Goal: Information Seeking & Learning: Find specific fact

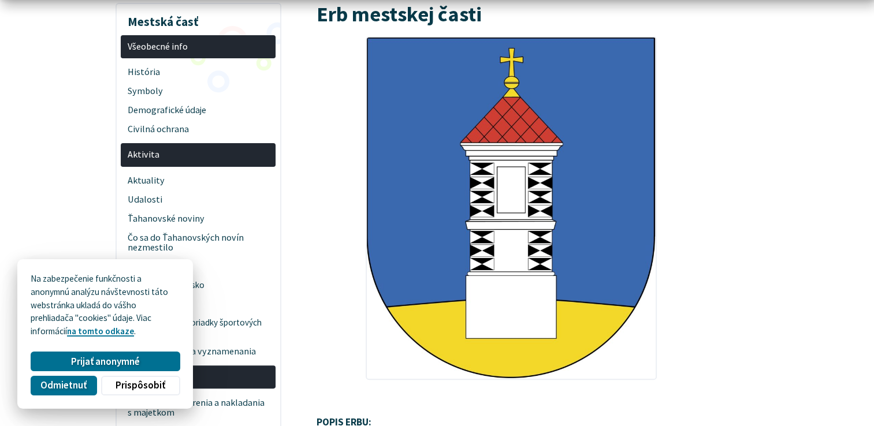
scroll to position [289, 0]
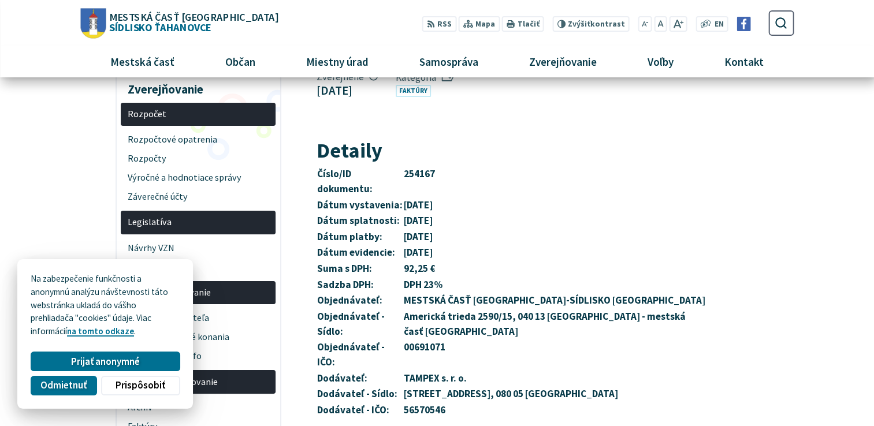
scroll to position [58, 0]
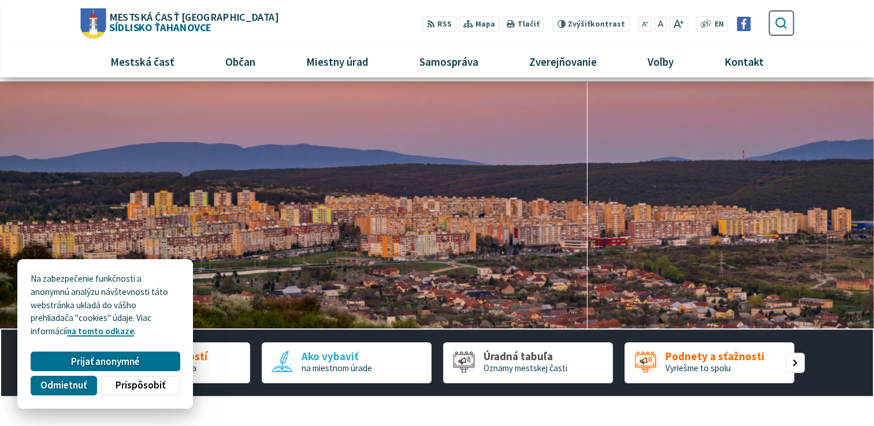
click at [771, 22] on button "Odoslať vyhľadávací formulár" at bounding box center [781, 23] width 20 height 20
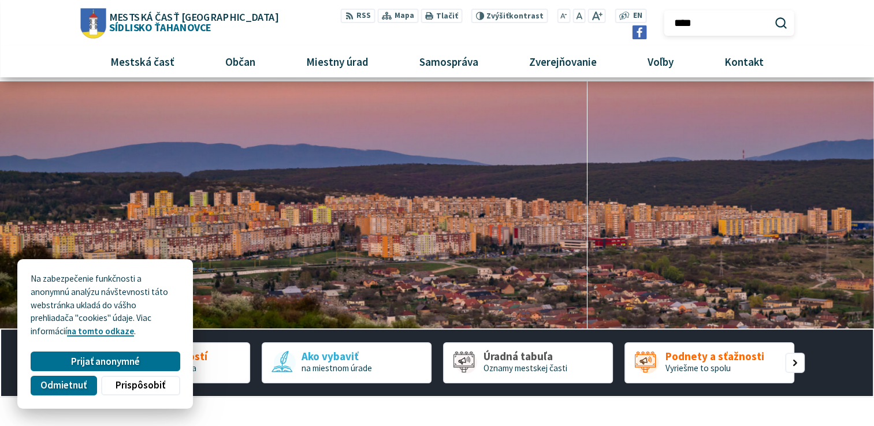
type input "****"
click at [771, 13] on button "Odoslať vyhľadávací formulár" at bounding box center [781, 23] width 20 height 20
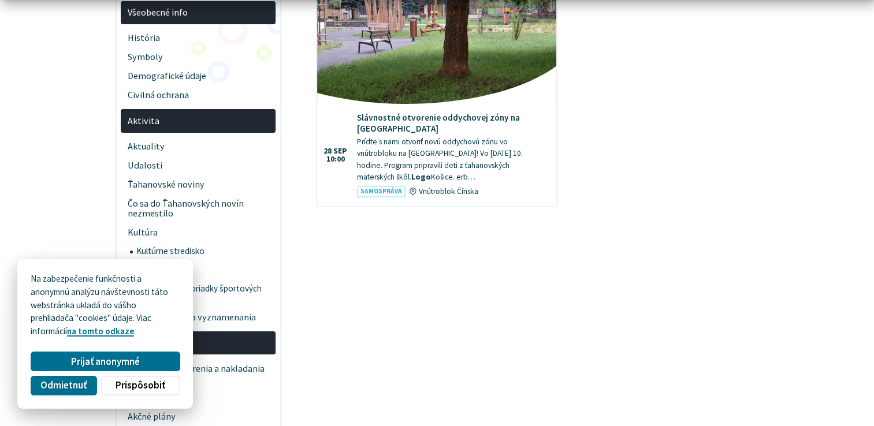
scroll to position [115, 0]
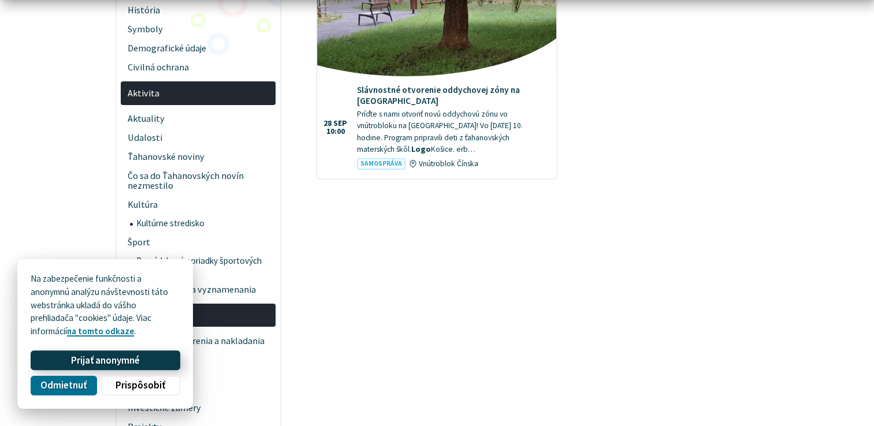
click at [111, 359] on span "Prijať anonymné" at bounding box center [105, 361] width 69 height 12
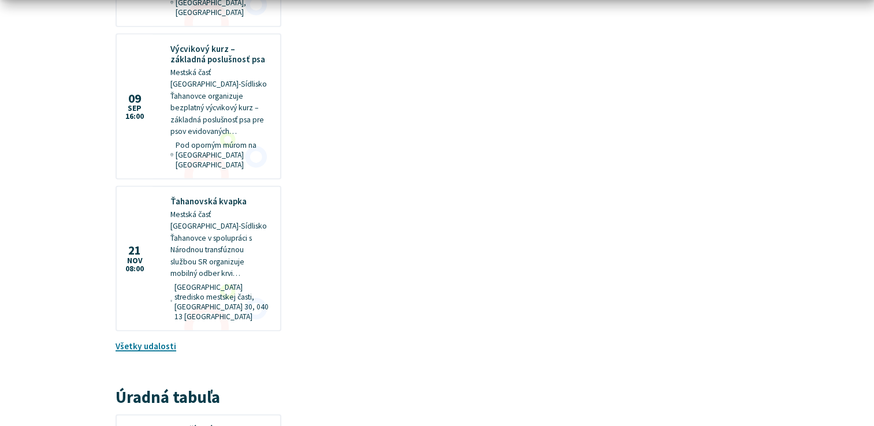
scroll to position [3118, 0]
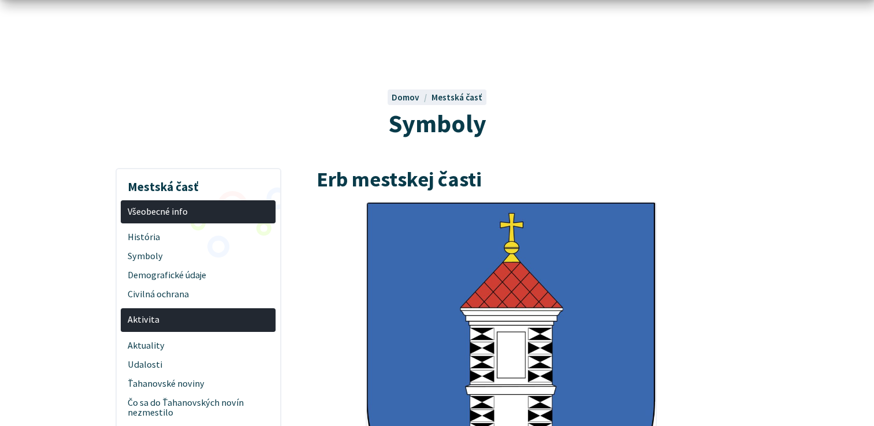
scroll to position [115, 0]
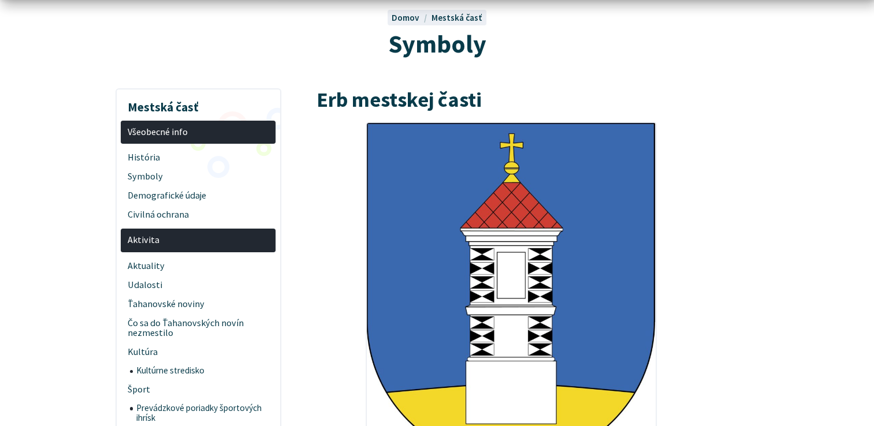
click at [493, 233] on img at bounding box center [511, 294] width 291 height 344
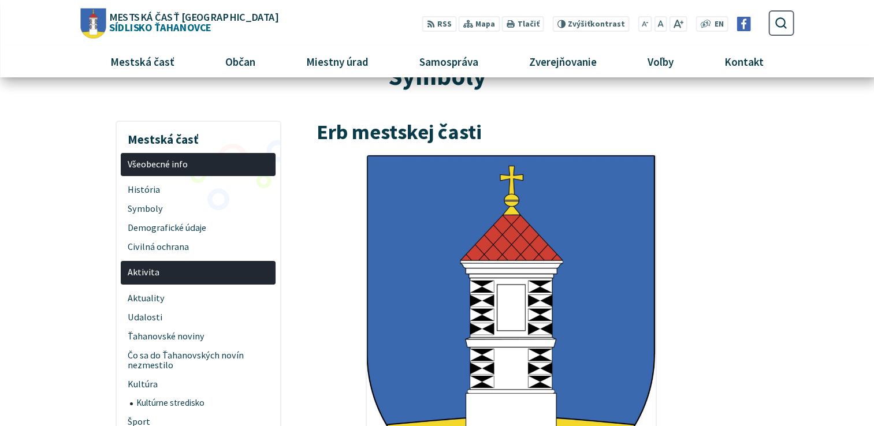
scroll to position [58, 0]
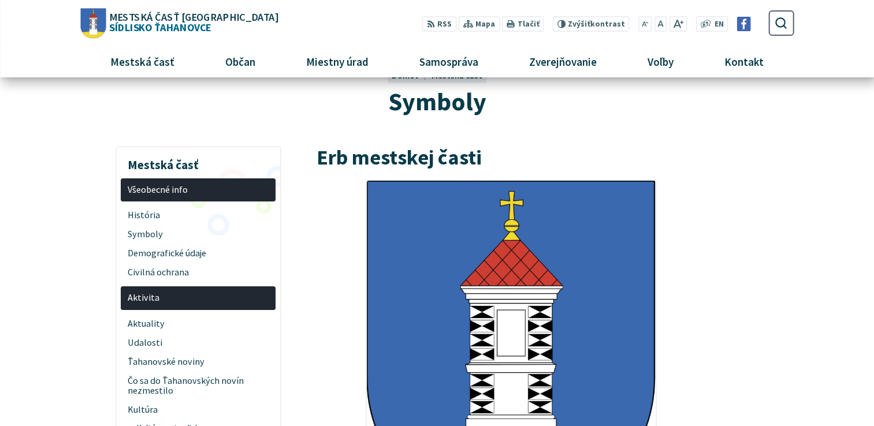
click at [450, 190] on img at bounding box center [511, 352] width 291 height 344
click at [166, 237] on span "Symboly" at bounding box center [198, 234] width 141 height 19
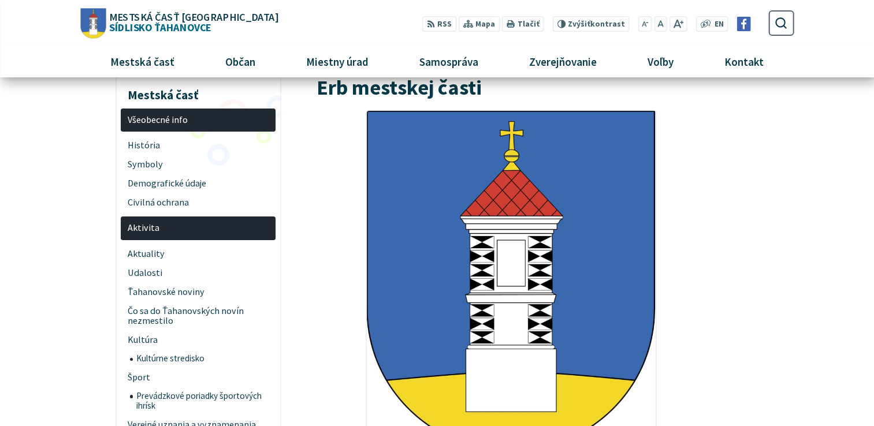
scroll to position [98, 0]
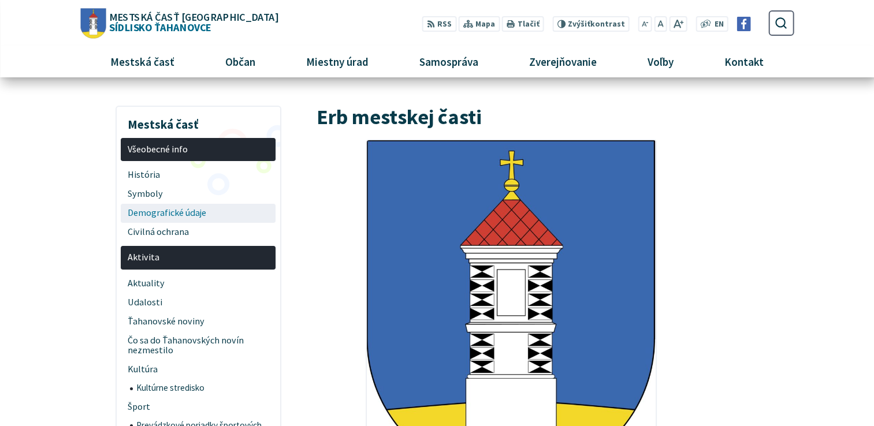
click at [196, 221] on span "Demografické údaje" at bounding box center [198, 213] width 141 height 19
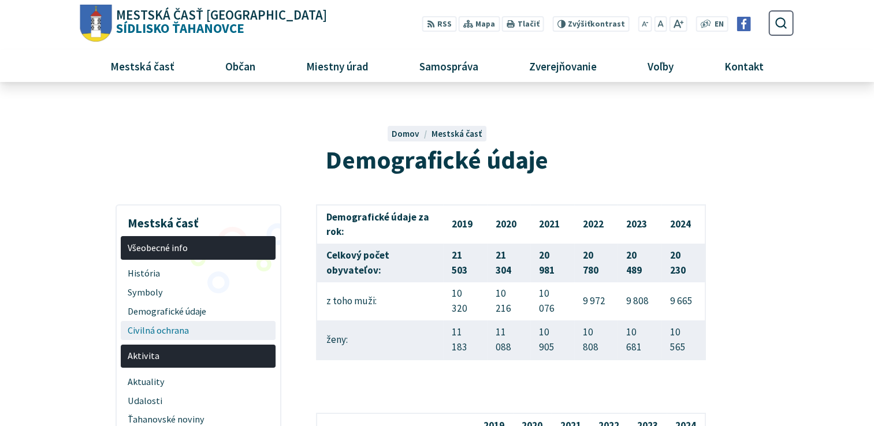
click at [178, 334] on span "Civilná ochrana" at bounding box center [198, 330] width 141 height 19
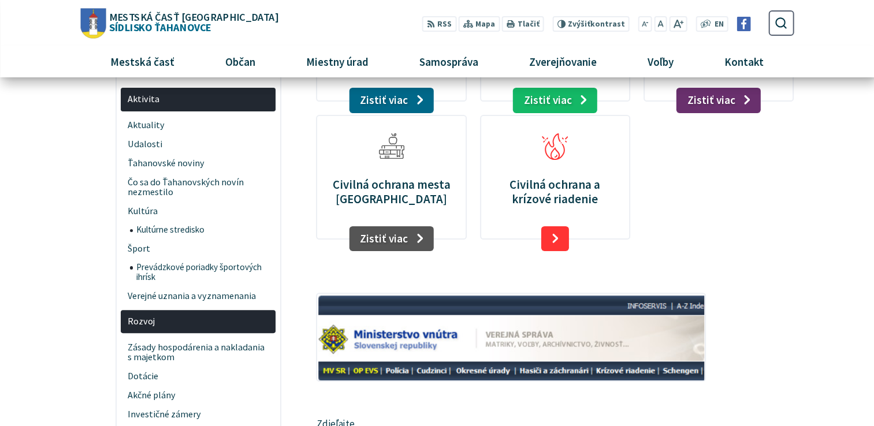
scroll to position [115, 0]
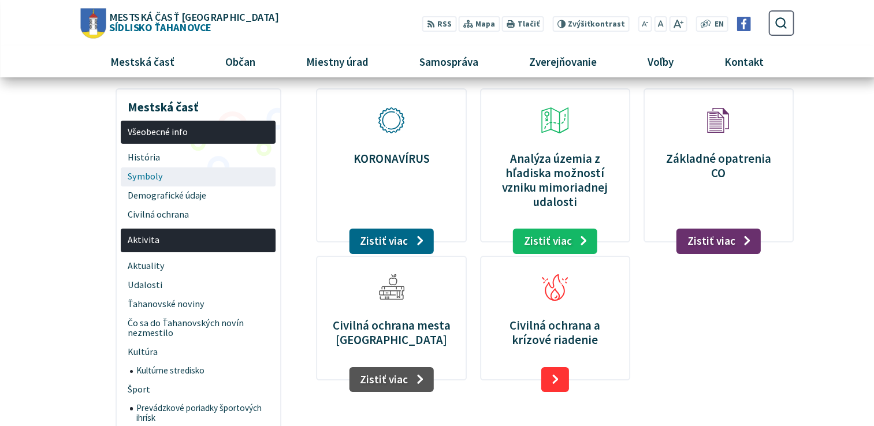
click at [164, 176] on span "Symboly" at bounding box center [198, 176] width 141 height 19
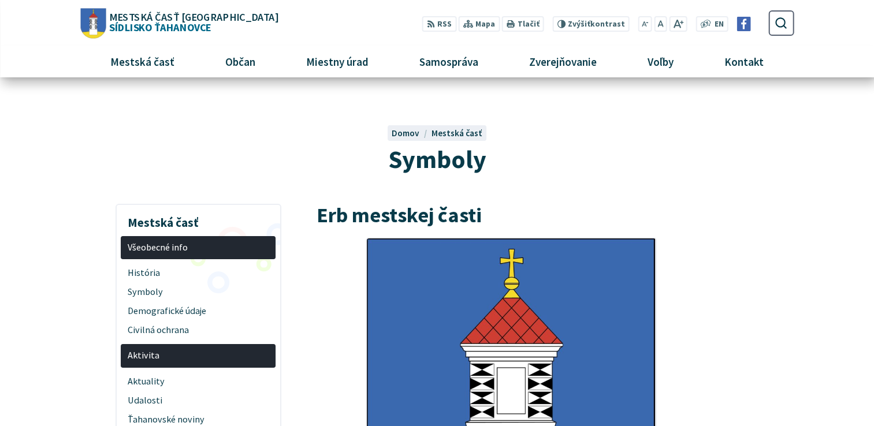
click at [103, 22] on img "Logo Sídlisko Ťahanovce, prejsť na domovskú stránku." at bounding box center [92, 23] width 25 height 30
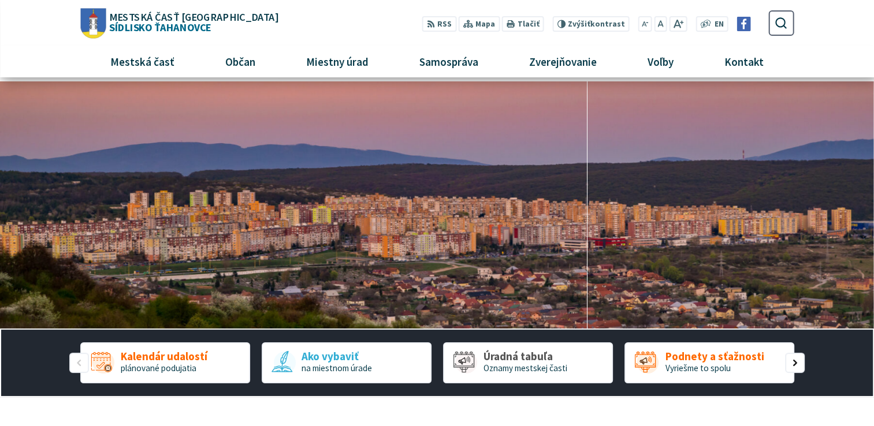
click at [201, 18] on span "Mestská časť [GEOGRAPHIC_DATA]" at bounding box center [193, 17] width 169 height 10
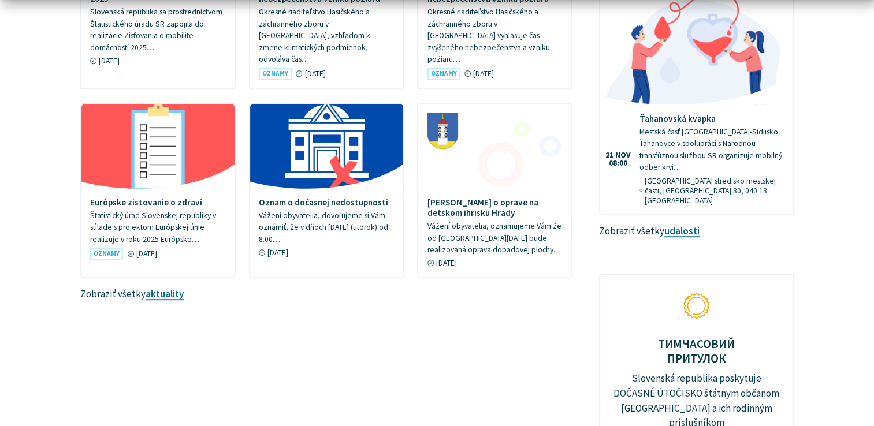
scroll to position [982, 0]
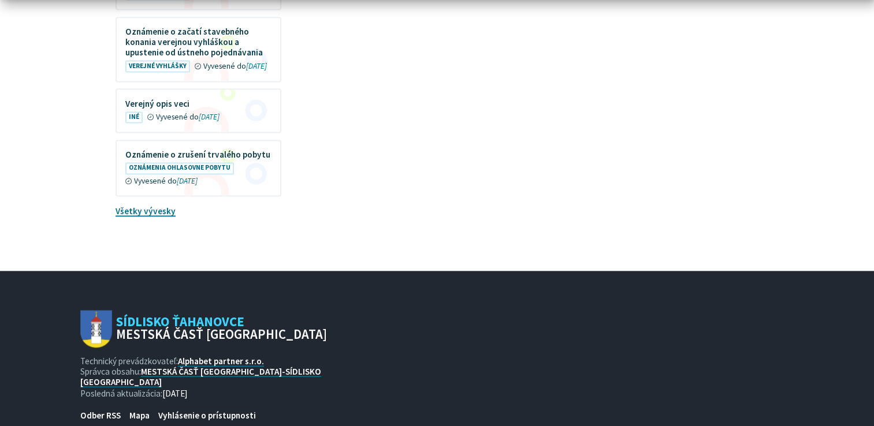
scroll to position [1791, 0]
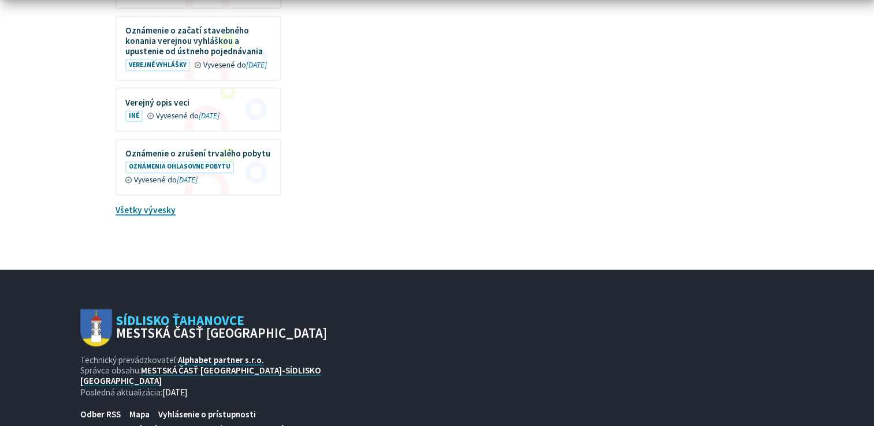
click at [231, 326] on span "Mestská časť [GEOGRAPHIC_DATA]" at bounding box center [221, 332] width 211 height 13
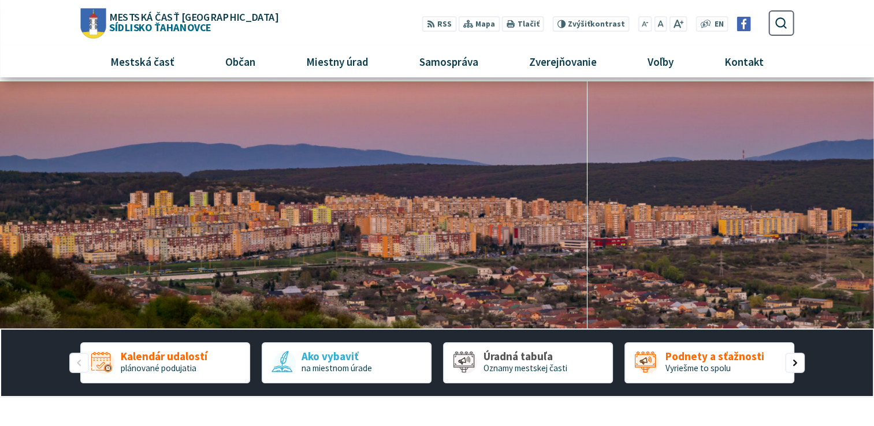
click at [327, 17] on div "RSS RSS Mapa Mapa Tlačiť Tlačiť Znížiť Zvýšiť kontrast Znížiť Zvýšiť kontrast Z…" at bounding box center [543, 23] width 433 height 22
click at [379, 27] on div "RSS RSS Mapa Mapa Tlačiť Tlačiť Znížiť Zvýšiť kontrast Znížiť Zvýšiť kontrast Z…" at bounding box center [543, 23] width 433 height 22
click at [327, 13] on div "RSS RSS Mapa Mapa Tlačiť Tlačiť Znížiť Zvýšiť kontrast Znížiť Zvýšiť kontrast Z…" at bounding box center [543, 23] width 433 height 22
click at [346, 18] on div "RSS RSS Mapa Mapa Tlačiť Tlačiť Znížiť Zvýšiť kontrast Znížiť Zvýšiť kontrast Z…" at bounding box center [543, 23] width 433 height 22
